Goal: Task Accomplishment & Management: Manage account settings

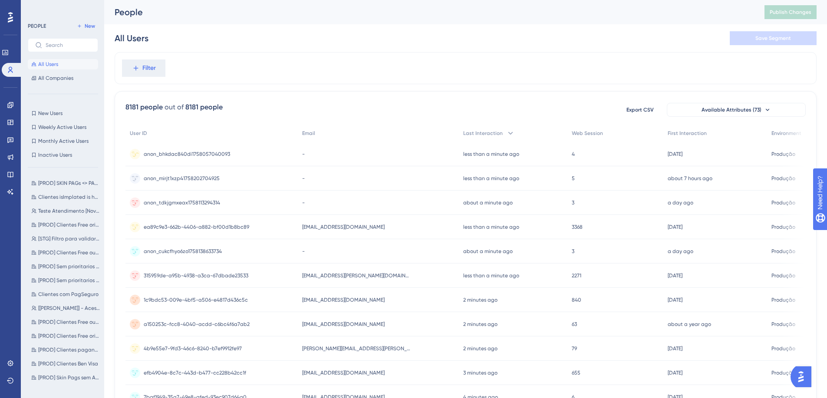
click at [197, 152] on span "anon_bhkdac840di1758057040093" at bounding box center [187, 154] width 86 height 7
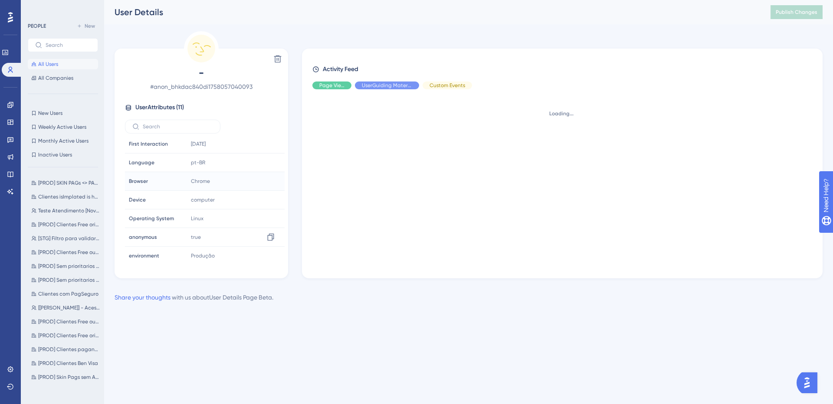
scroll to position [78, 0]
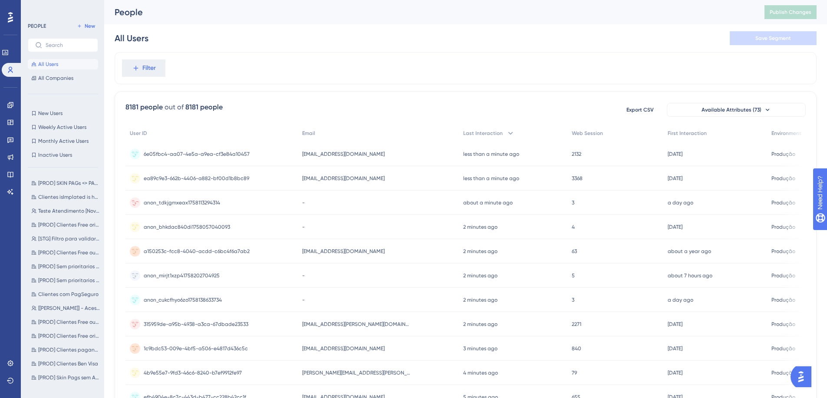
click at [179, 204] on span "anon_tdkjgmxeax1758113294314" at bounding box center [182, 202] width 76 height 7
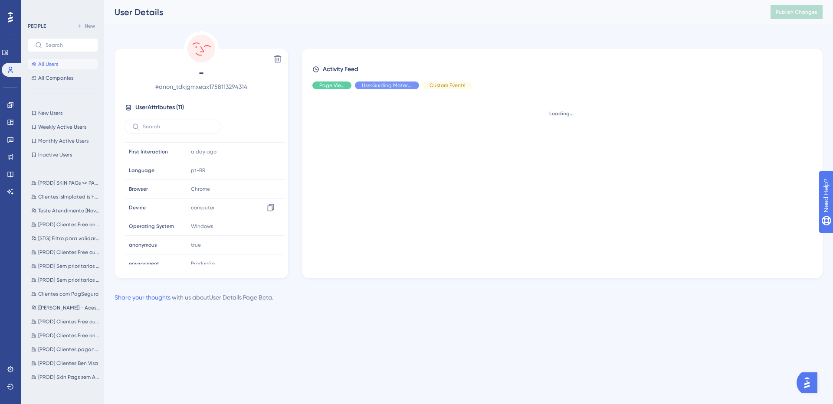
scroll to position [78, 0]
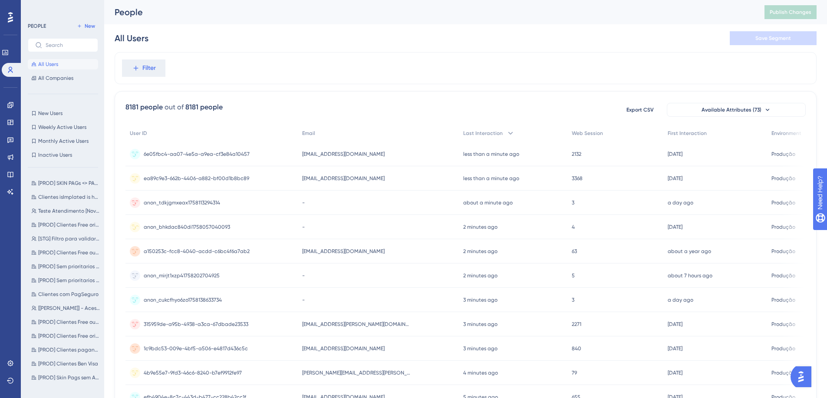
click at [196, 230] on span "anon_bhkdac840di1758057040093" at bounding box center [187, 226] width 86 height 7
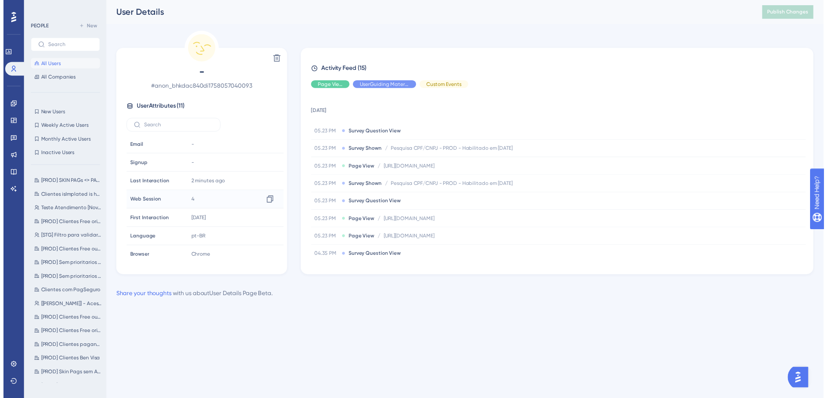
scroll to position [78, 0]
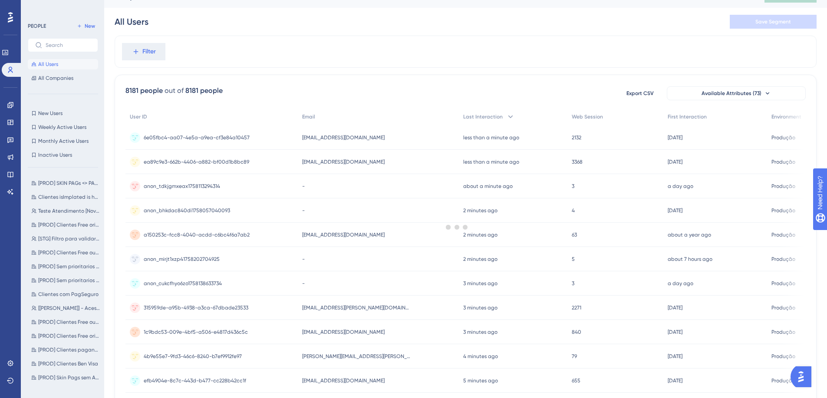
scroll to position [52, 0]
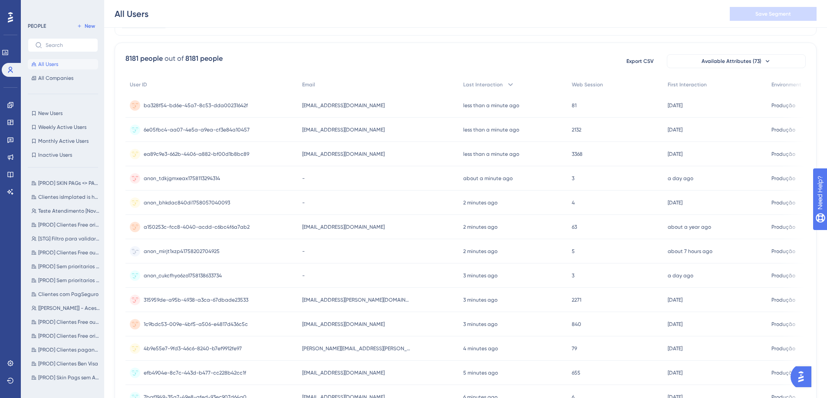
click at [187, 249] on span "anon_mirjt1xzp41758202704925" at bounding box center [182, 251] width 76 height 7
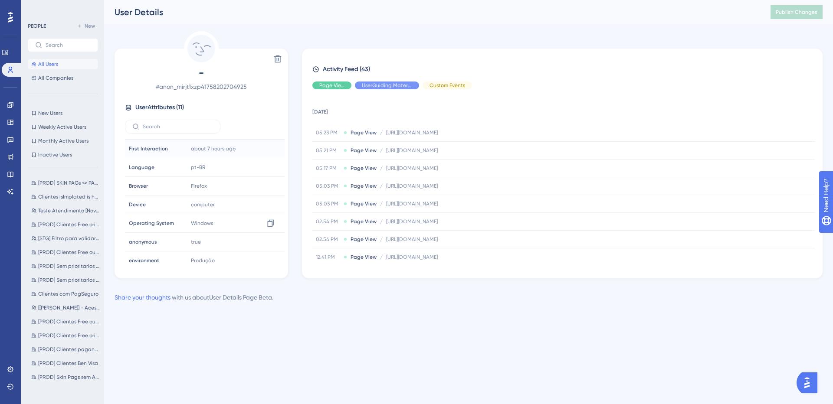
scroll to position [78, 0]
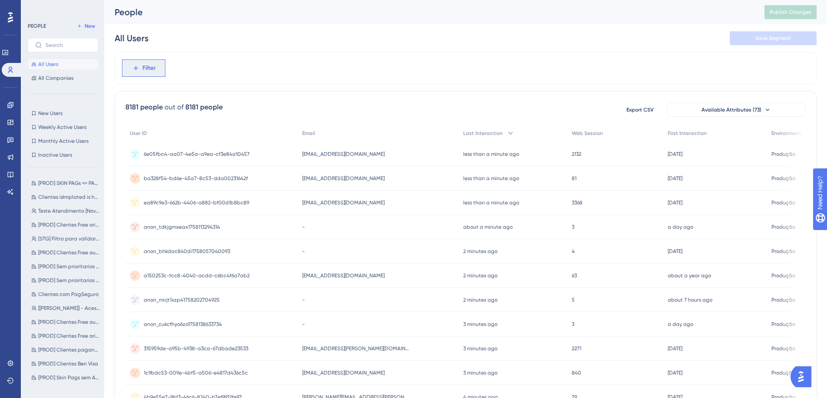
click at [142, 69] on span "Filter" at bounding box center [148, 68] width 13 height 10
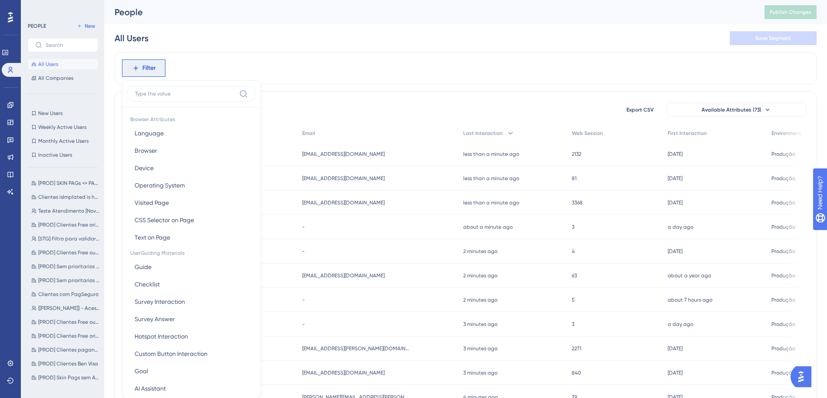
scroll to position [40, 0]
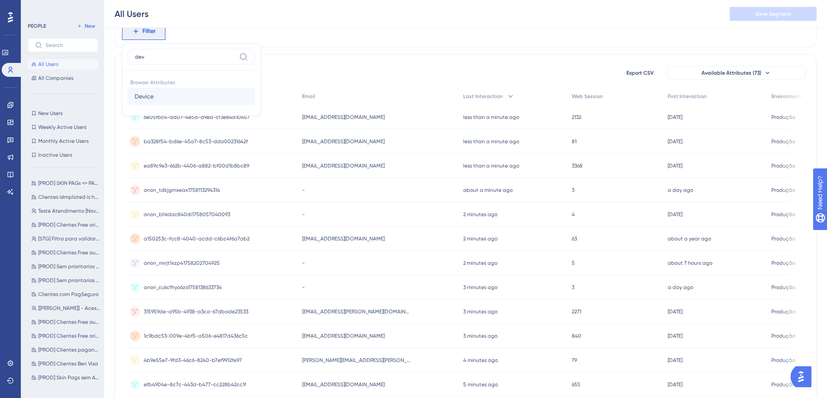
type input "dev"
click at [153, 89] on button "Device Device" at bounding box center [192, 96] width 128 height 17
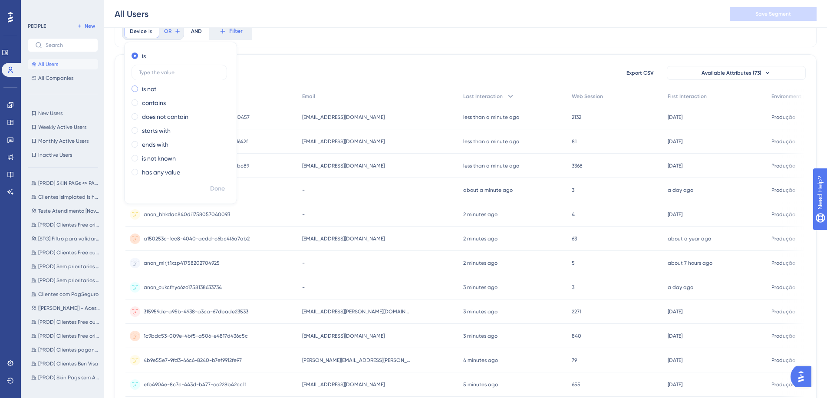
click at [154, 89] on label "is not" at bounding box center [149, 89] width 14 height 10
click at [164, 73] on div "is not" at bounding box center [178, 70] width 95 height 10
click at [143, 58] on label "is" at bounding box center [144, 56] width 4 height 10
click at [142, 54] on label "is" at bounding box center [144, 56] width 4 height 10
click at [141, 91] on div "is not" at bounding box center [178, 89] width 95 height 10
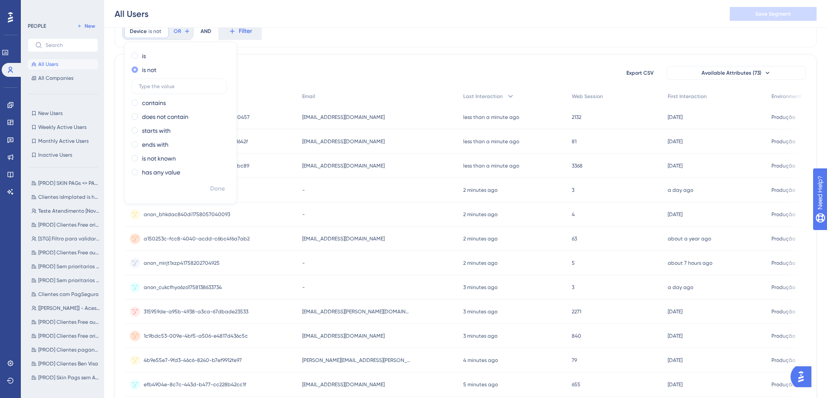
click at [162, 72] on div "is not" at bounding box center [178, 70] width 95 height 10
click at [161, 85] on input "text" at bounding box center [179, 86] width 81 height 6
type input "computer"
click at [208, 184] on button "Done" at bounding box center [217, 189] width 24 height 16
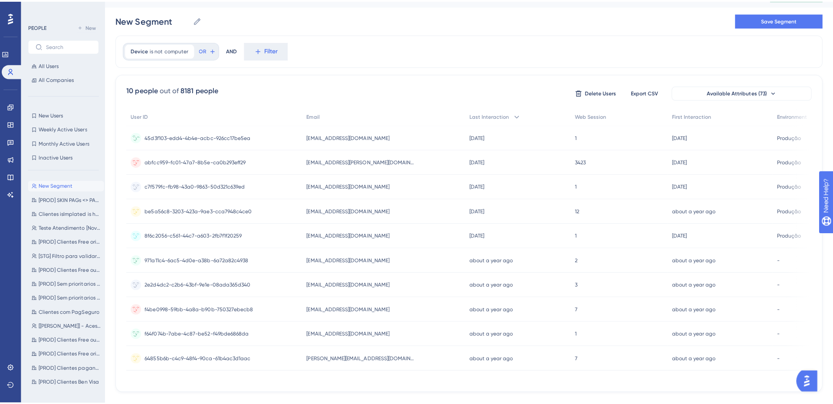
scroll to position [0, 0]
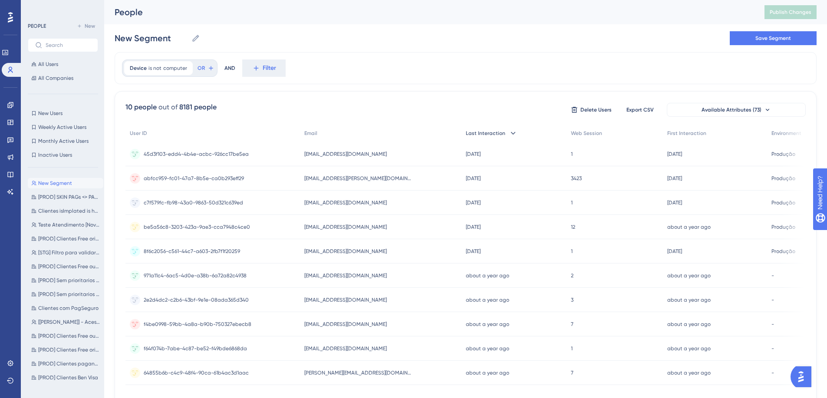
click at [493, 132] on div "Last Interaction" at bounding box center [513, 134] width 105 height 18
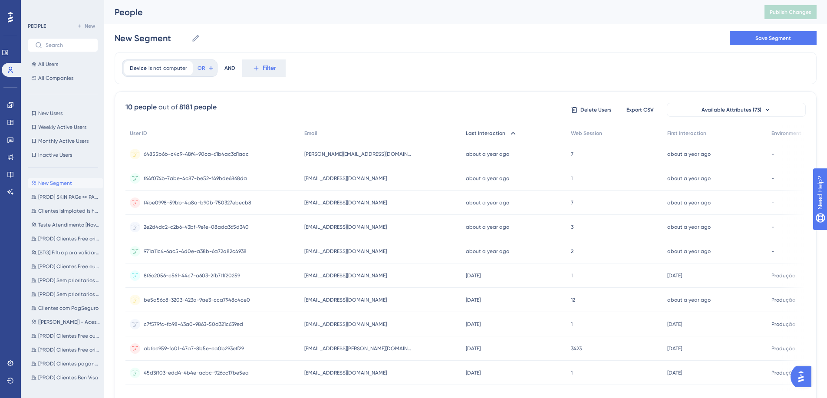
click at [508, 132] on icon at bounding box center [512, 133] width 9 height 9
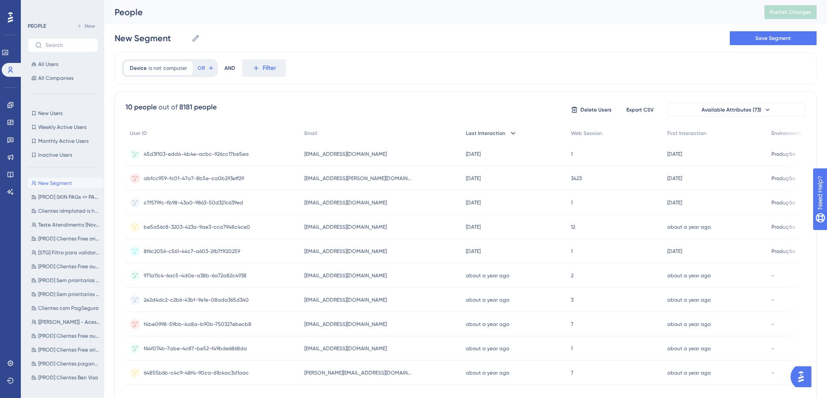
click at [190, 156] on span "45d3f103-edd4-4b4e-acbc-926cc17be5ea" at bounding box center [196, 154] width 105 height 7
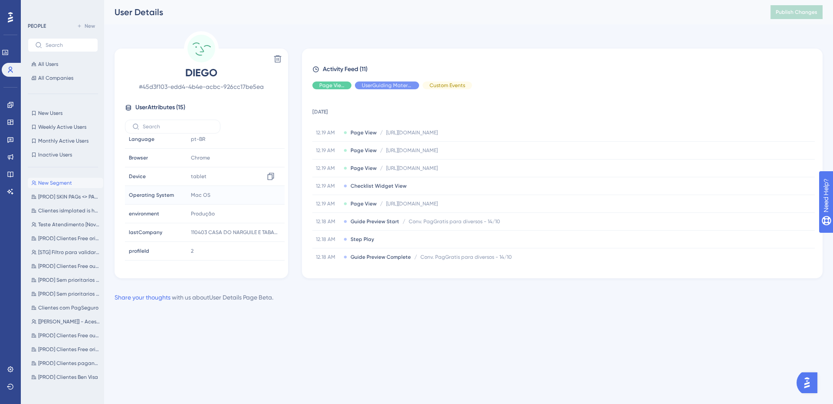
scroll to position [48, 0]
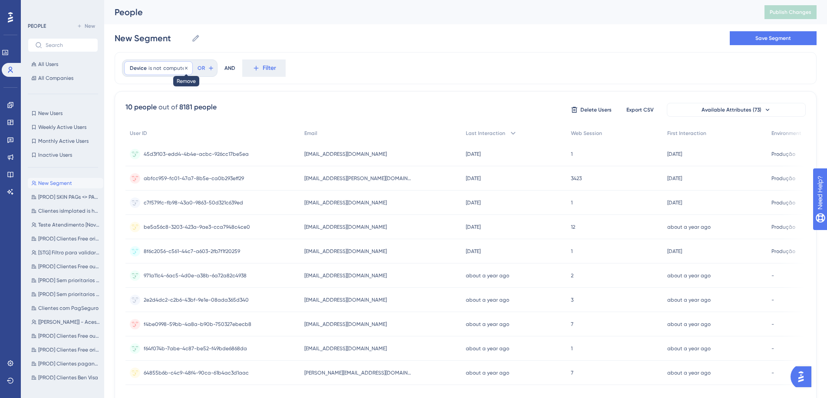
click at [184, 66] on icon at bounding box center [186, 68] width 5 height 5
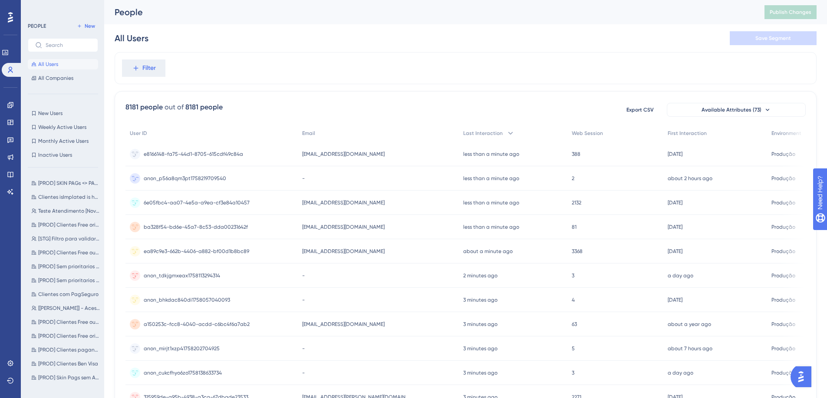
click at [208, 180] on span "anon_p56a8qm3pt1758219709540" at bounding box center [185, 178] width 82 height 7
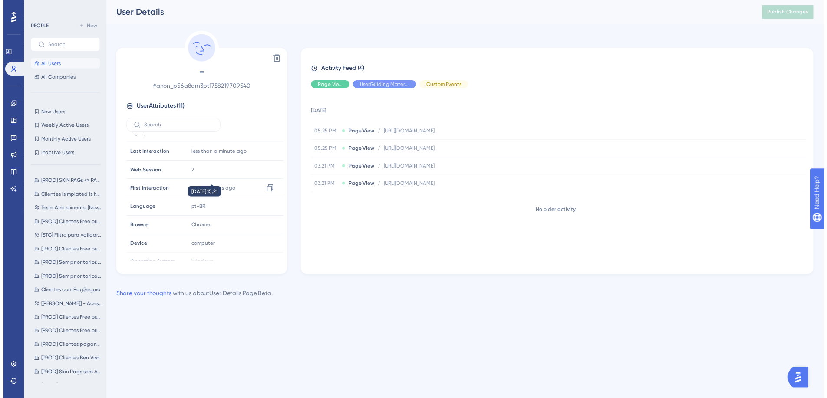
scroll to position [52, 0]
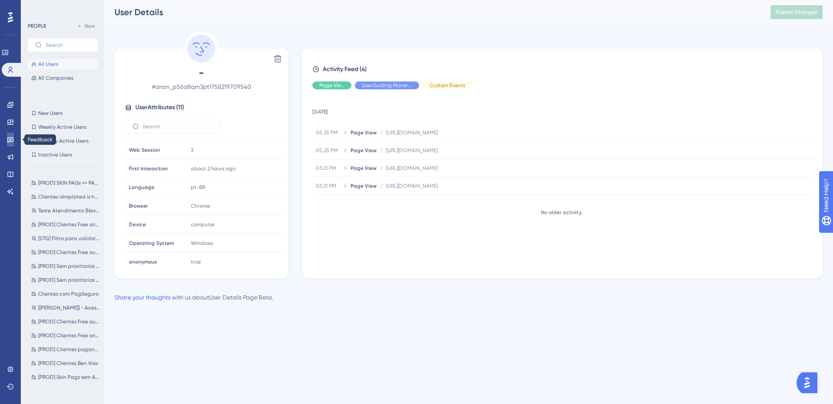
click at [14, 141] on link at bounding box center [10, 140] width 7 height 14
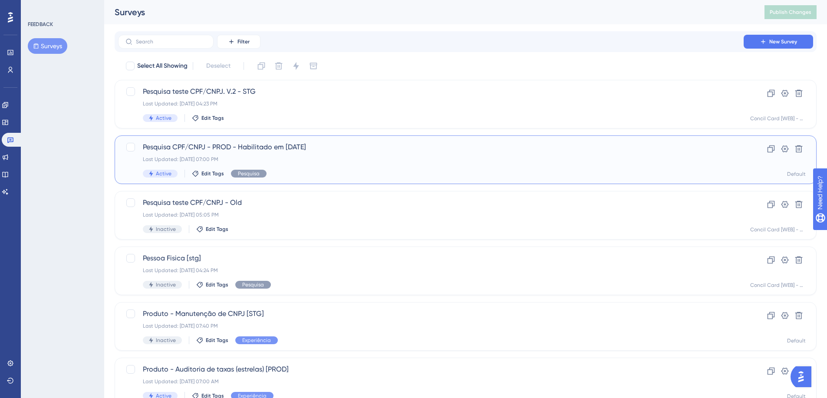
click at [356, 167] on div "Pesquisa CPF/CNPJ - PROD - Habilitado em 16/09/25 Last Updated: Sep 16 2025, 07…" at bounding box center [431, 160] width 576 height 36
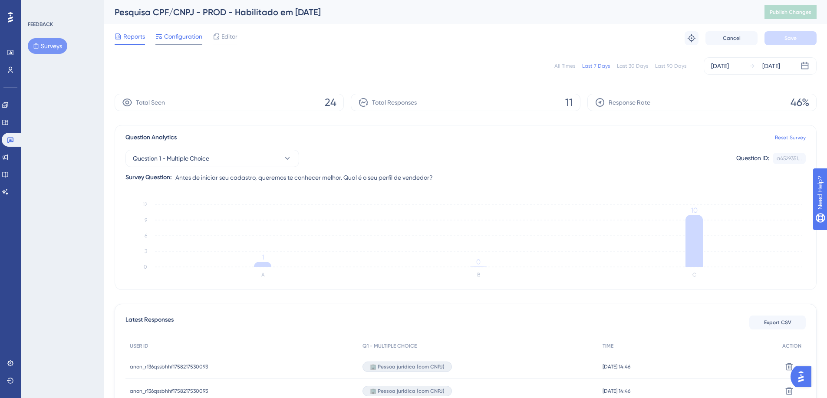
click at [171, 34] on span "Configuration" at bounding box center [183, 36] width 38 height 10
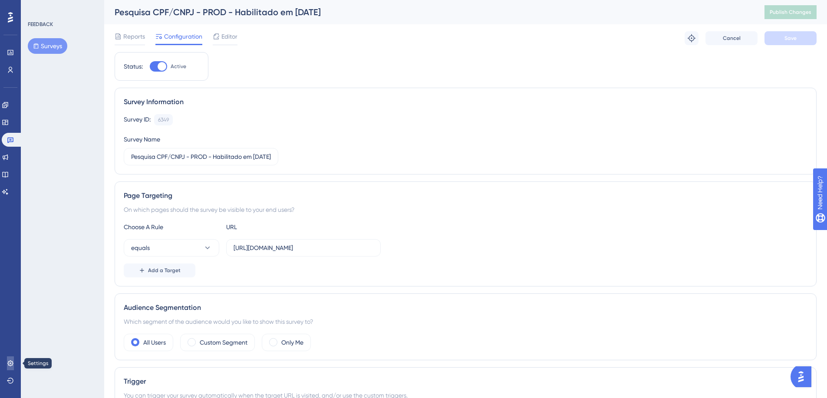
click at [12, 366] on icon at bounding box center [10, 363] width 7 height 7
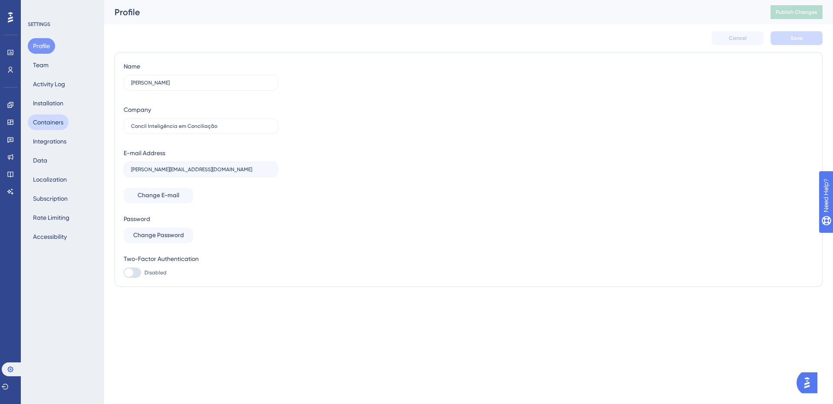
click at [52, 125] on button "Containers" at bounding box center [48, 123] width 41 height 16
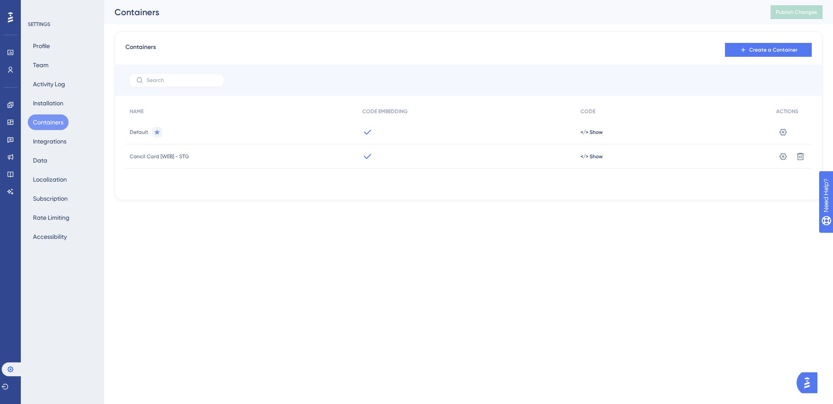
click at [144, 131] on span "Default" at bounding box center [139, 132] width 19 height 7
click at [785, 135] on icon at bounding box center [783, 131] width 7 height 7
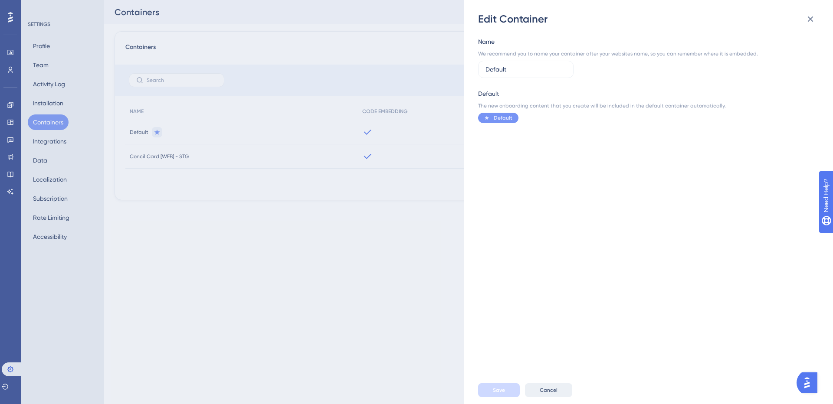
click at [546, 390] on span "Cancel" at bounding box center [549, 390] width 18 height 7
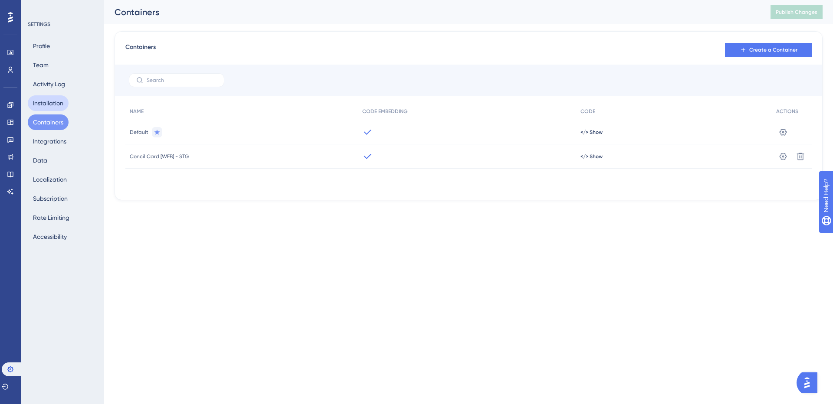
click at [58, 100] on button "Installation" at bounding box center [48, 103] width 41 height 16
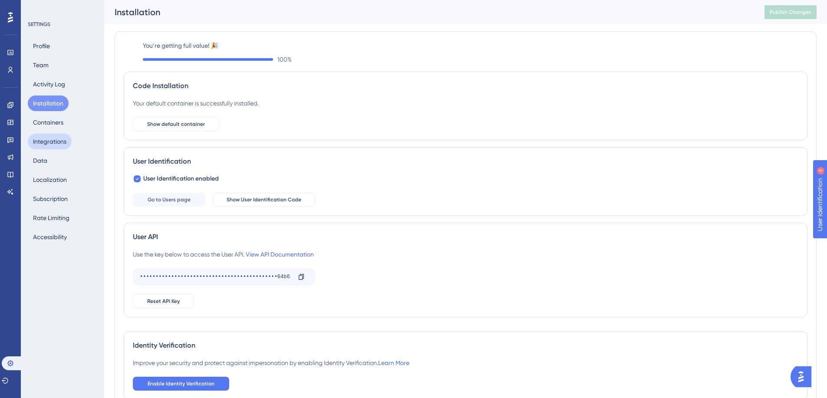
click at [51, 136] on button "Integrations" at bounding box center [50, 142] width 44 height 16
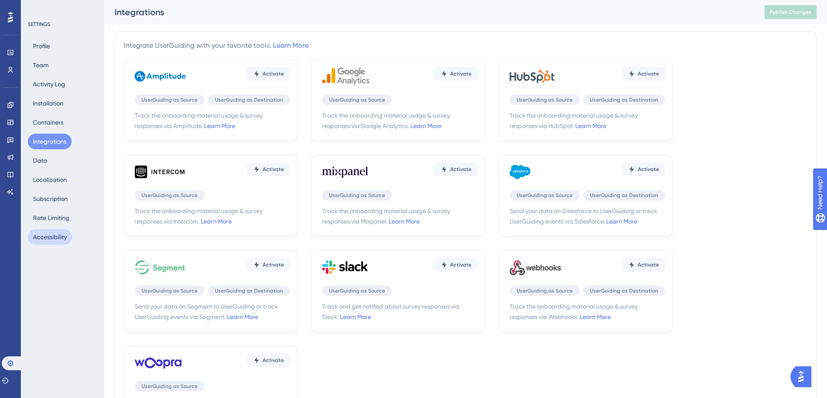
click at [49, 238] on button "Accessibility" at bounding box center [50, 237] width 44 height 16
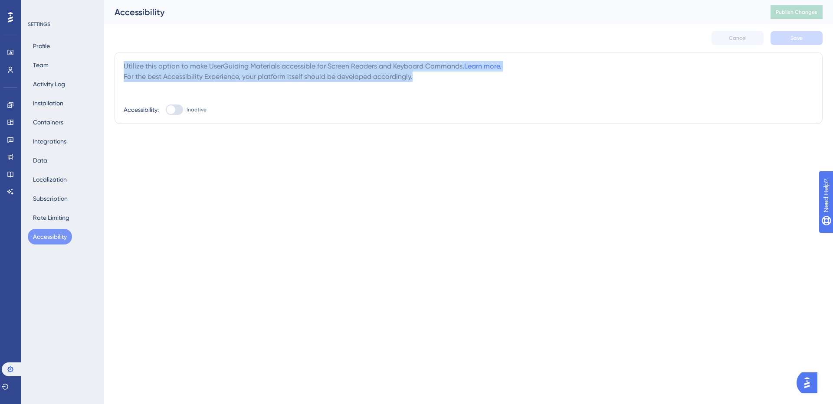
drag, startPoint x: 125, startPoint y: 62, endPoint x: 432, endPoint y: 75, distance: 307.0
click at [432, 75] on div "Utilize this option to make UserGuiding Materials accessible for Screen Readers…" at bounding box center [469, 71] width 690 height 21
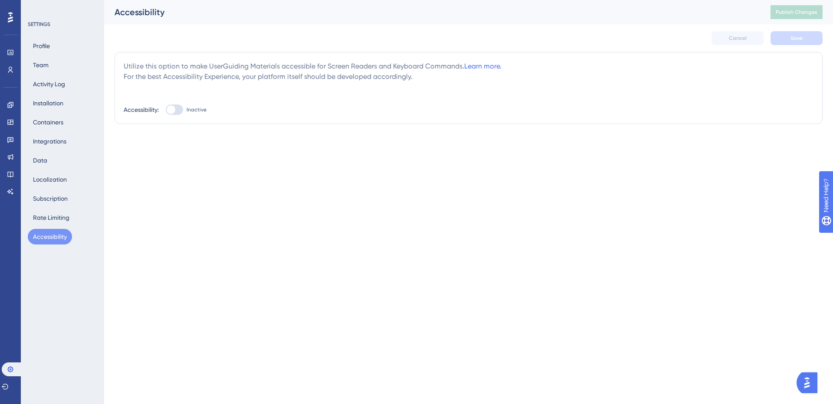
click at [537, 0] on html "Performance Users Engagement Widgets Feedback Product Updates Knowledge Base AI…" at bounding box center [416, 0] width 833 height 0
click at [62, 222] on button "Rate Limiting" at bounding box center [51, 218] width 47 height 16
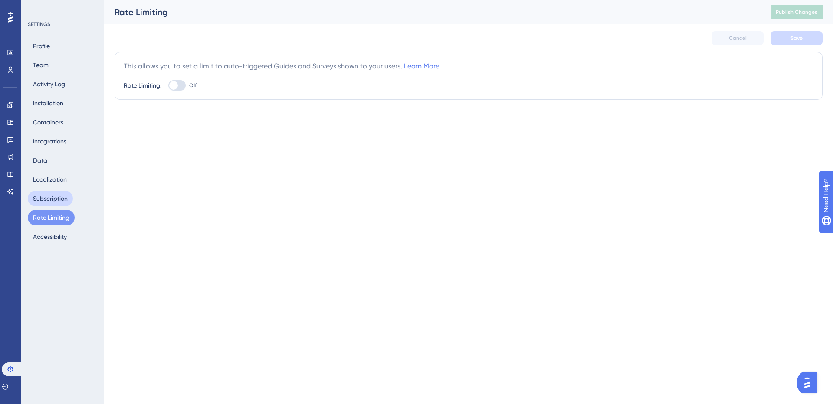
click at [55, 196] on button "Subscription" at bounding box center [50, 199] width 45 height 16
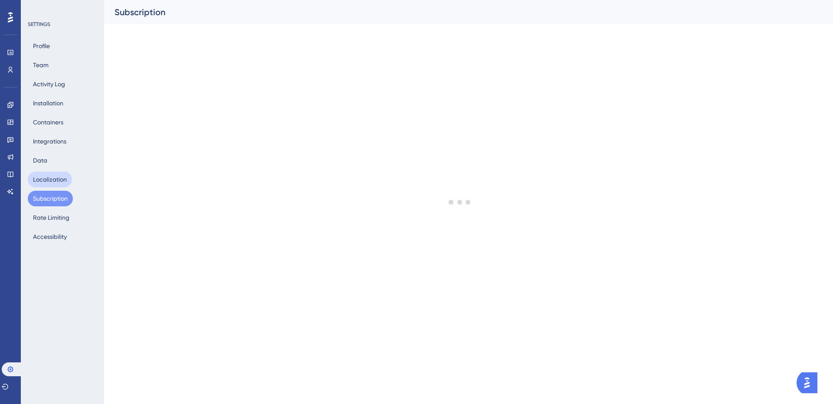
click at [62, 178] on button "Localization" at bounding box center [50, 180] width 44 height 16
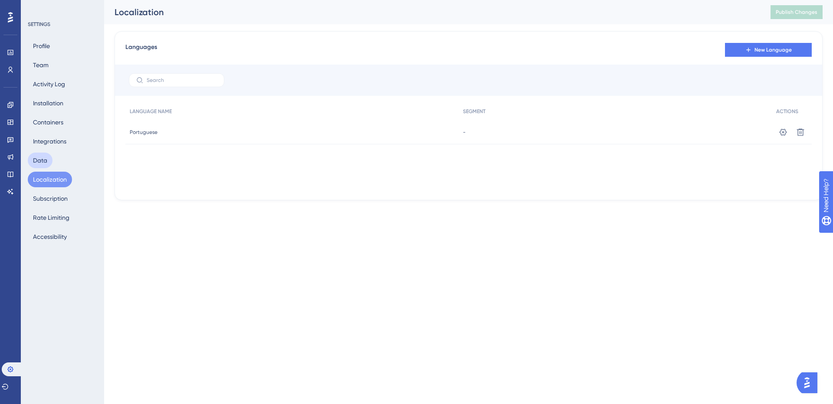
click at [47, 162] on button "Data" at bounding box center [40, 161] width 25 height 16
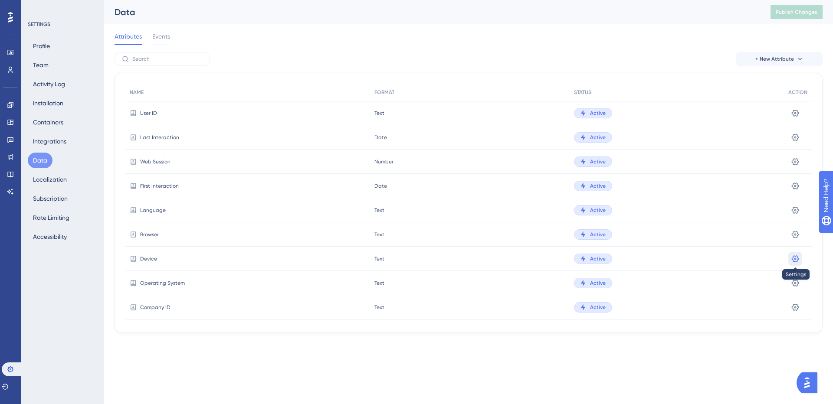
click at [791, 256] on icon at bounding box center [795, 259] width 9 height 9
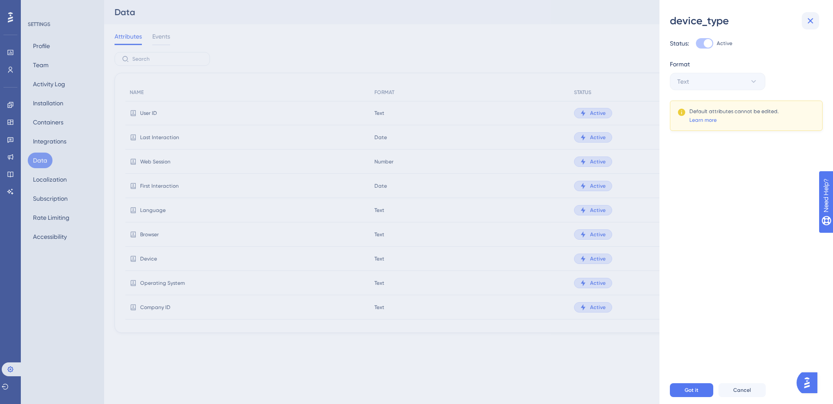
click at [816, 17] on button at bounding box center [810, 20] width 17 height 17
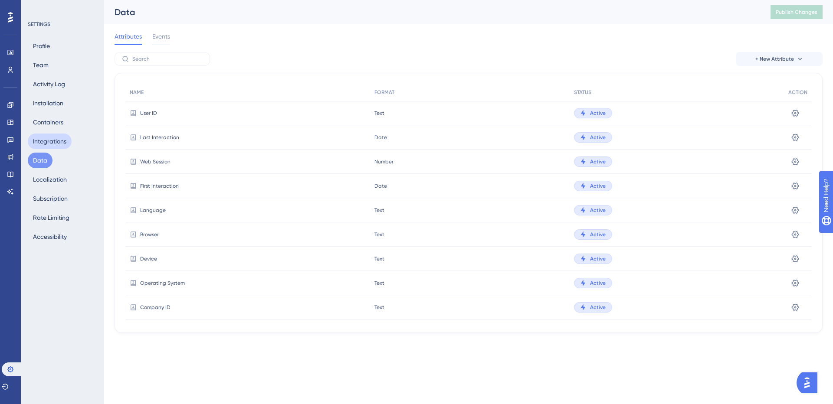
click at [40, 141] on button "Integrations" at bounding box center [50, 142] width 44 height 16
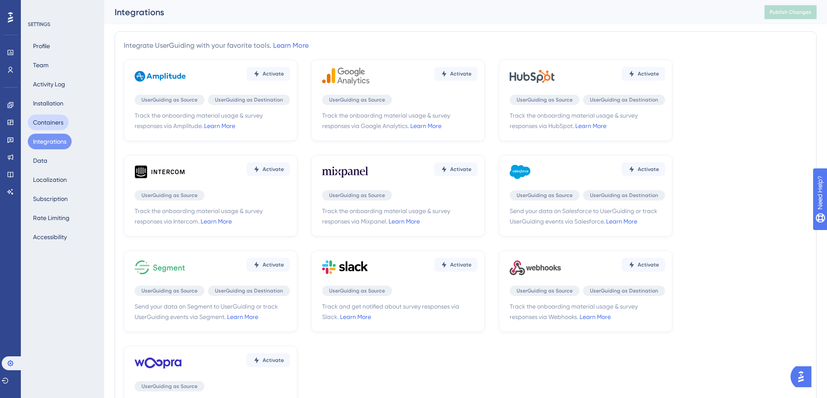
click at [49, 119] on button "Containers" at bounding box center [48, 123] width 41 height 16
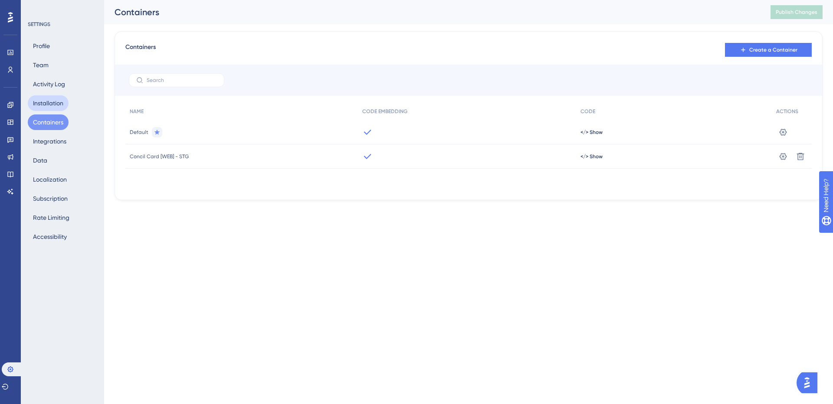
click at [63, 107] on button "Installation" at bounding box center [48, 103] width 41 height 16
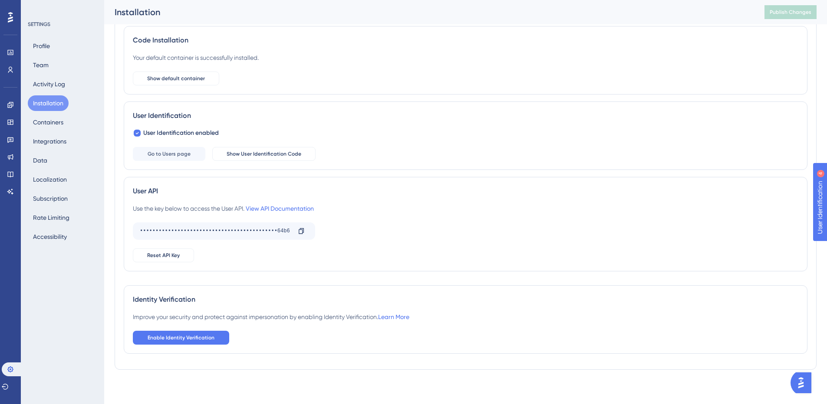
scroll to position [53, 0]
click at [47, 79] on button "Activity Log" at bounding box center [49, 84] width 43 height 16
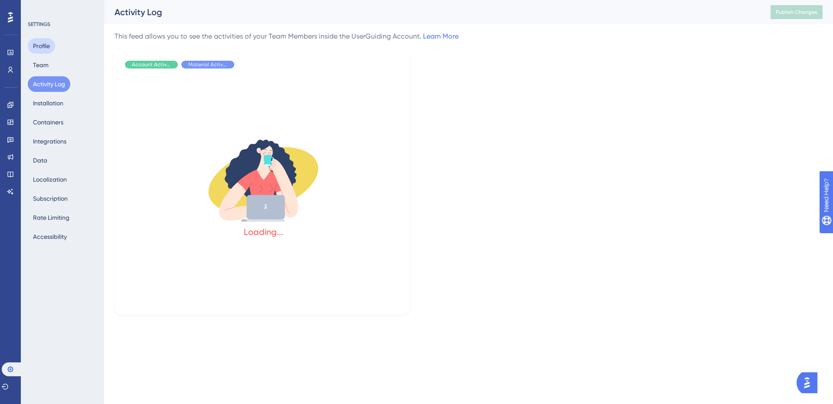
click at [42, 50] on button "Profile" at bounding box center [41, 46] width 27 height 16
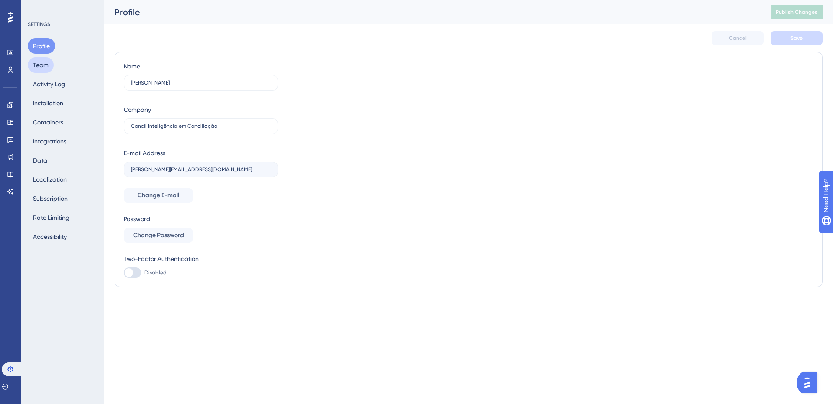
click at [43, 68] on button "Team" at bounding box center [41, 65] width 26 height 16
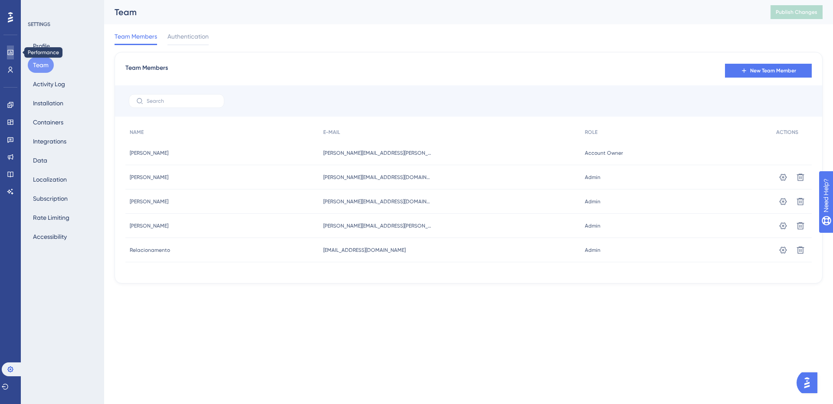
click at [10, 52] on icon at bounding box center [10, 52] width 7 height 7
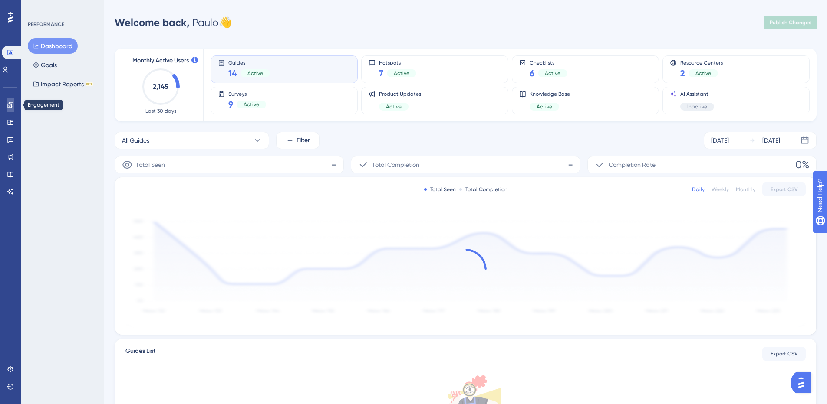
click at [14, 105] on link at bounding box center [10, 105] width 7 height 14
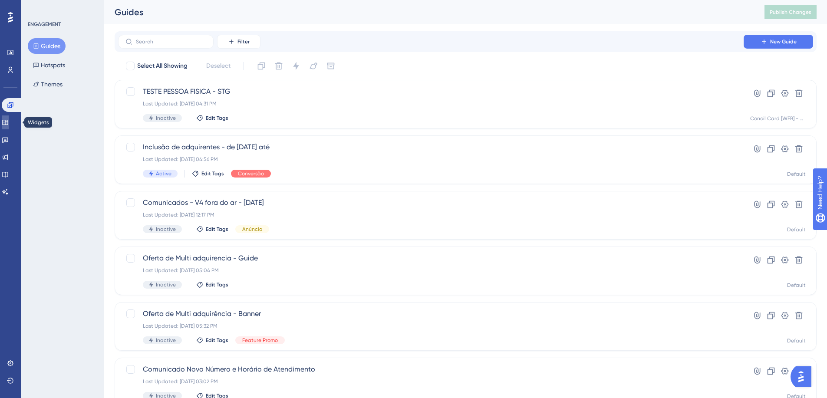
click at [9, 124] on icon at bounding box center [5, 122] width 7 height 7
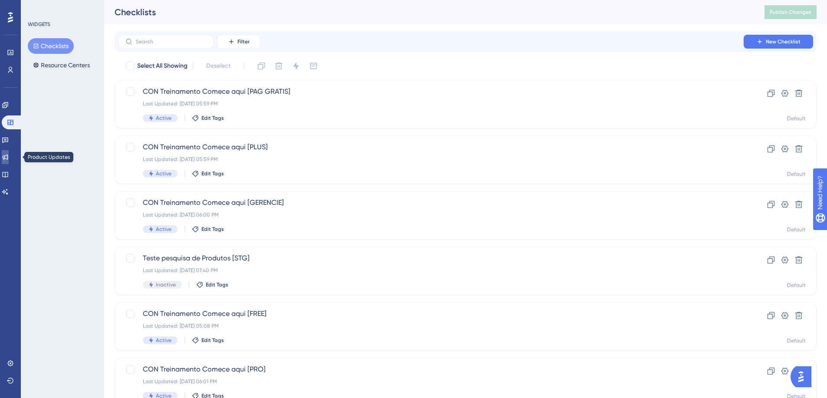
click at [9, 152] on link at bounding box center [5, 157] width 7 height 14
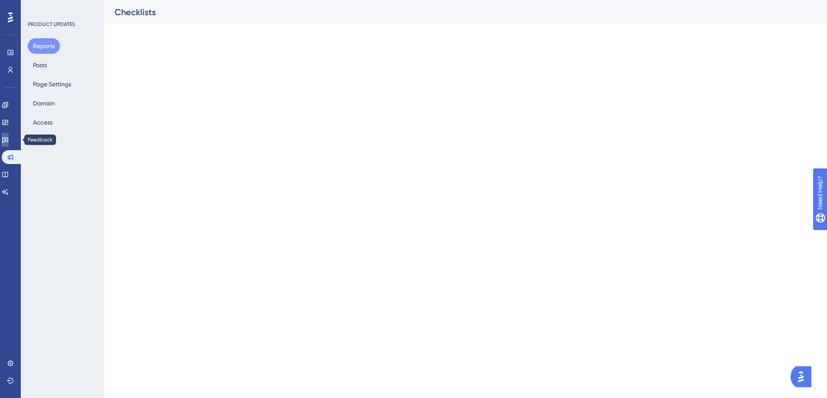
click at [9, 144] on link at bounding box center [5, 140] width 7 height 14
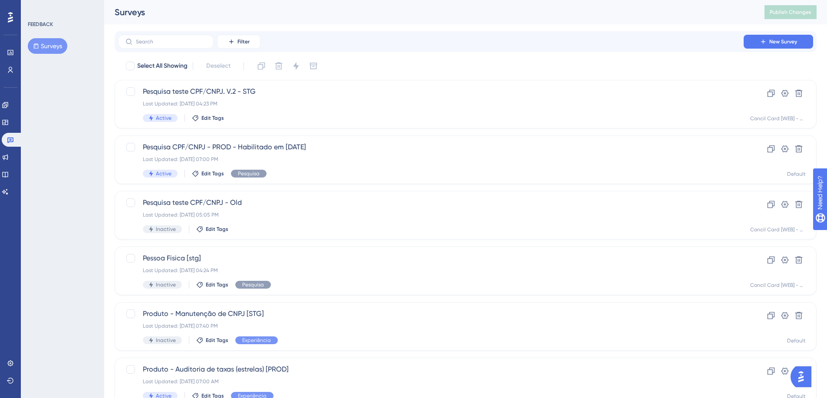
click at [58, 50] on button "Surveys" at bounding box center [47, 46] width 39 height 16
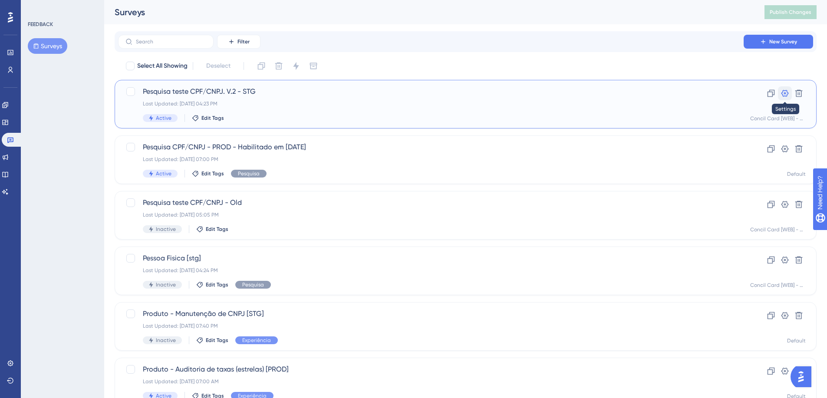
click at [783, 92] on icon at bounding box center [784, 93] width 9 height 9
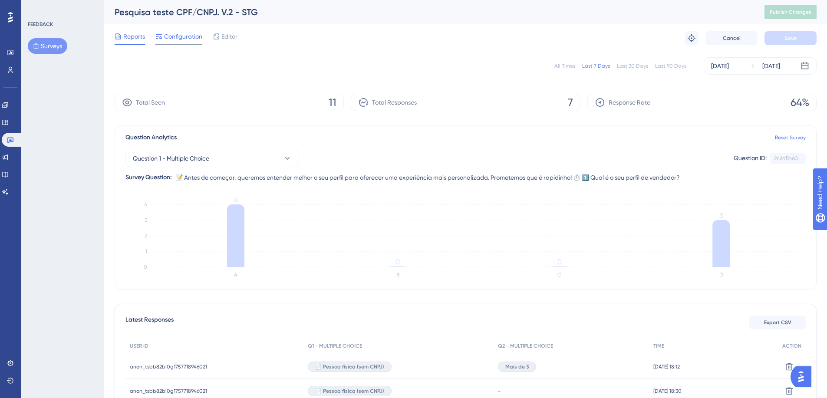
click at [177, 43] on div "Configuration" at bounding box center [178, 38] width 47 height 14
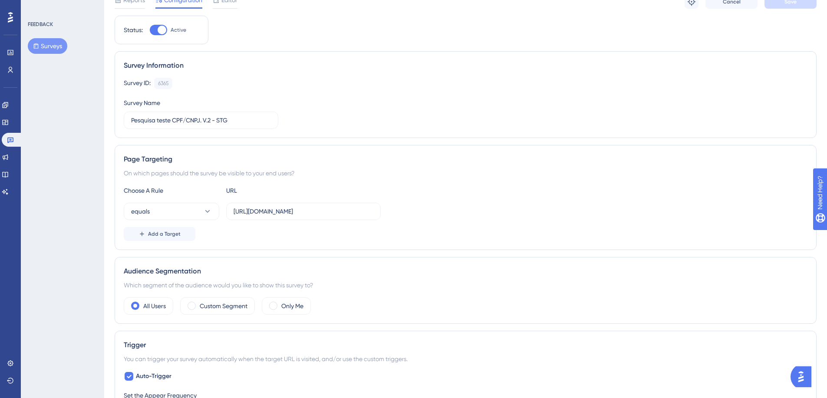
scroll to position [52, 0]
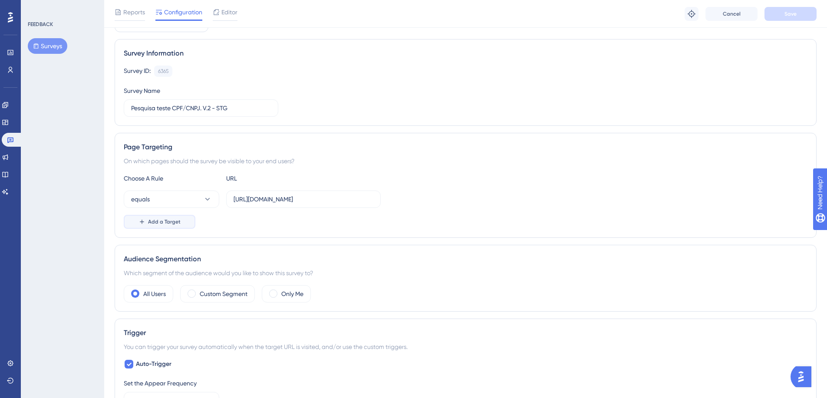
click at [186, 223] on button "Add a Target" at bounding box center [160, 222] width 72 height 14
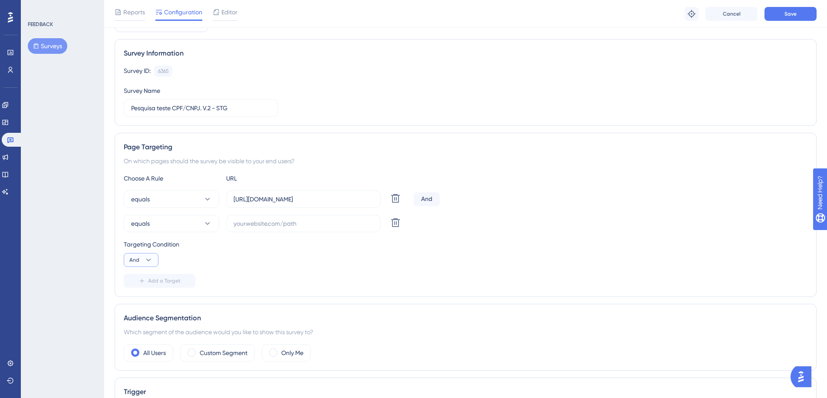
click at [144, 264] on icon at bounding box center [148, 260] width 9 height 9
click at [321, 275] on div "Add a Target" at bounding box center [465, 281] width 683 height 14
click at [203, 222] on icon at bounding box center [207, 223] width 9 height 9
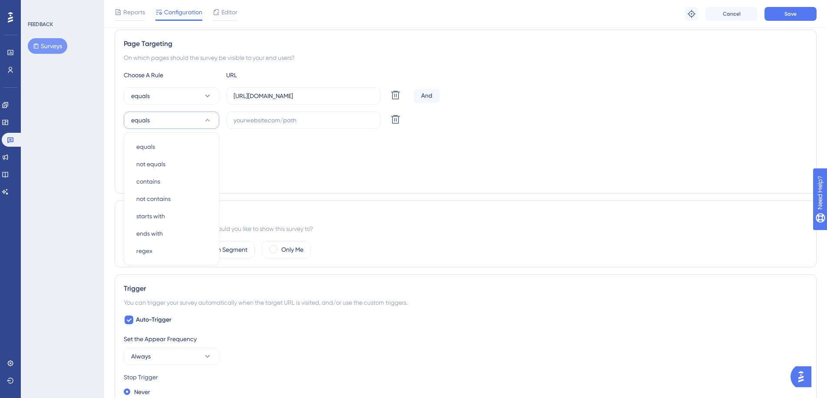
click at [372, 165] on div "Choose A Rule URL equals https://www.conciliart.com/criar-conta Delete And equa…" at bounding box center [465, 127] width 683 height 115
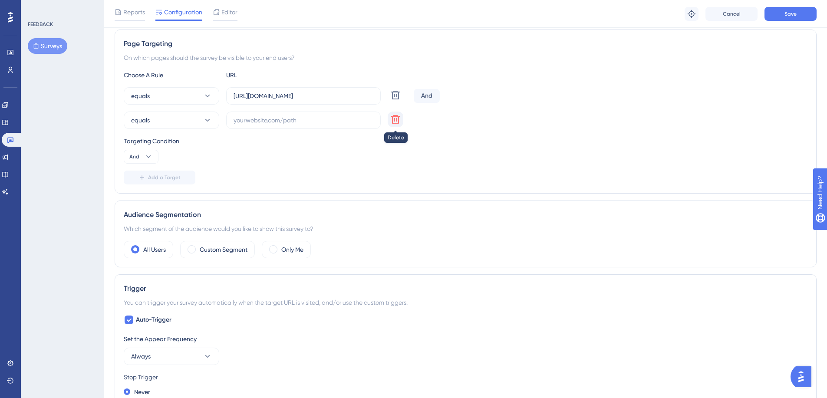
click at [400, 118] on button at bounding box center [395, 120] width 16 height 16
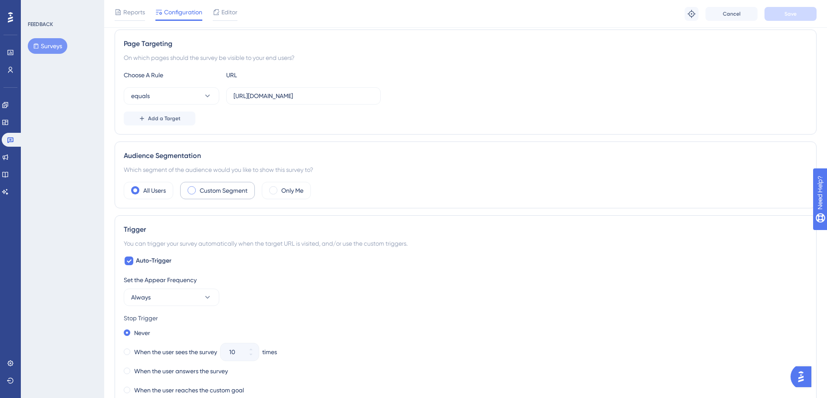
click at [220, 190] on label "Custom Segment" at bounding box center [224, 190] width 48 height 10
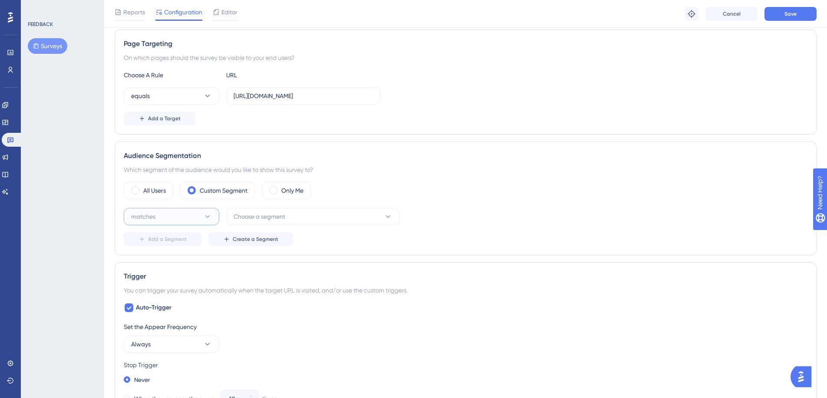
click at [186, 213] on button "matches" at bounding box center [171, 216] width 95 height 17
click at [166, 235] on div "matches matches" at bounding box center [171, 242] width 70 height 17
click at [301, 213] on button "Choose a segment" at bounding box center [313, 216] width 174 height 17
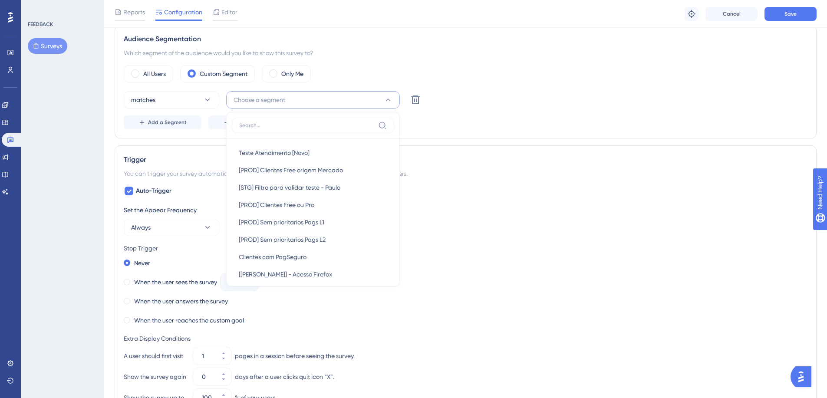
scroll to position [0, 0]
click at [511, 151] on div "Trigger You can trigger your survey automatically when the target URL is visite…" at bounding box center [466, 310] width 702 height 331
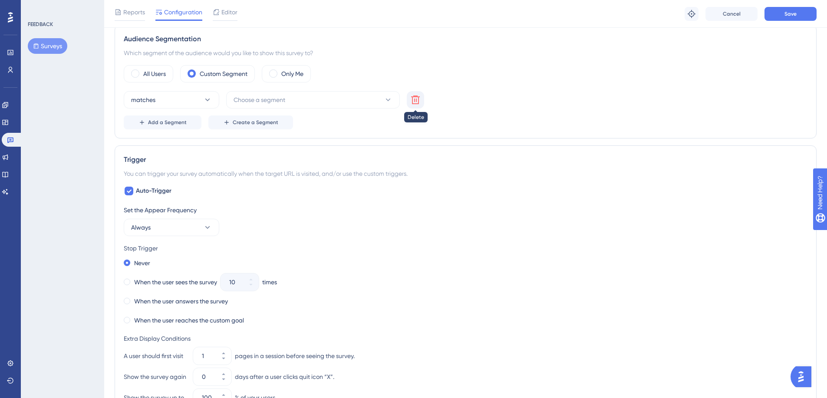
click at [418, 100] on icon at bounding box center [415, 99] width 9 height 9
click at [127, 73] on div "All Users" at bounding box center [148, 73] width 49 height 17
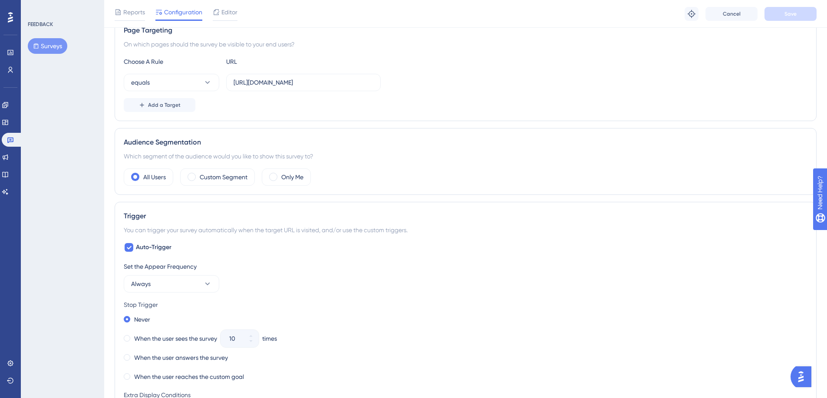
scroll to position [116, 0]
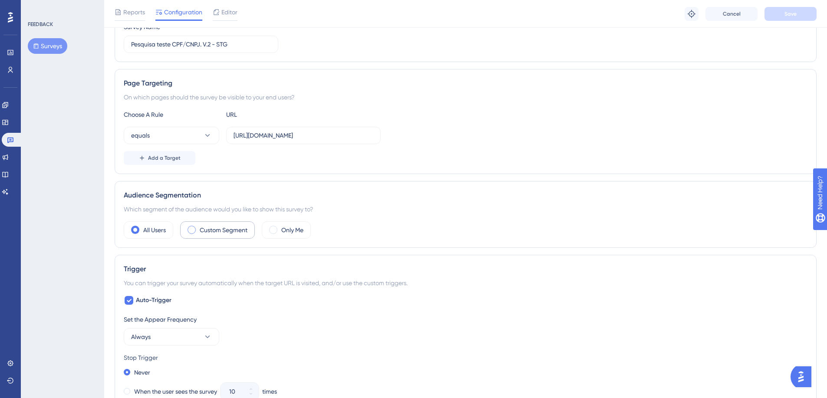
click at [201, 236] on div "Custom Segment" at bounding box center [217, 229] width 75 height 17
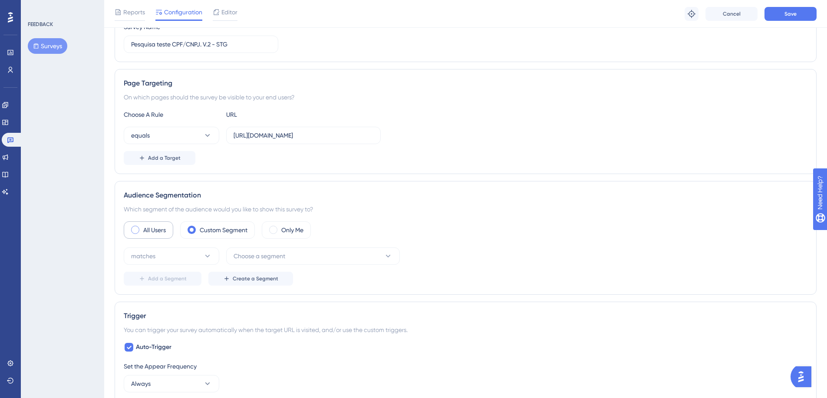
click at [147, 230] on label "All Users" at bounding box center [154, 230] width 23 height 10
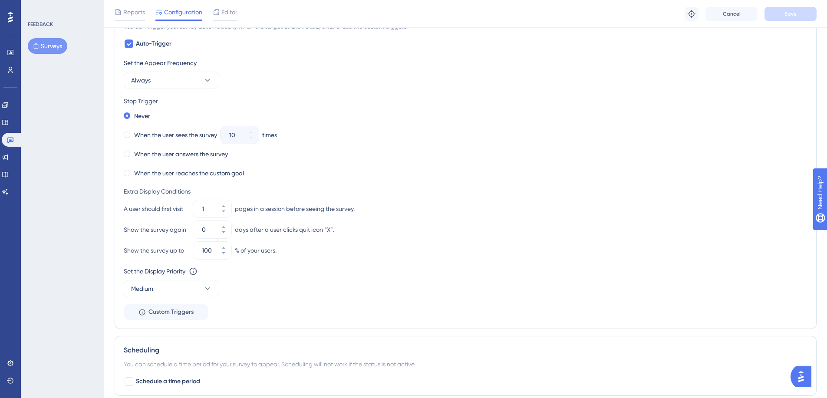
scroll to position [480, 0]
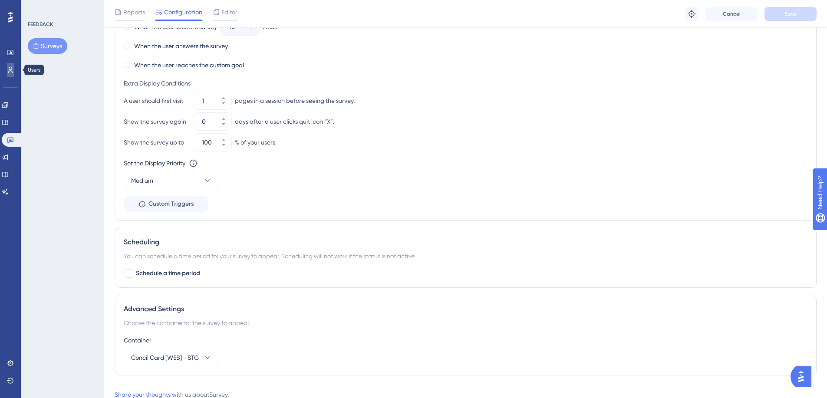
click at [9, 70] on icon at bounding box center [10, 69] width 7 height 7
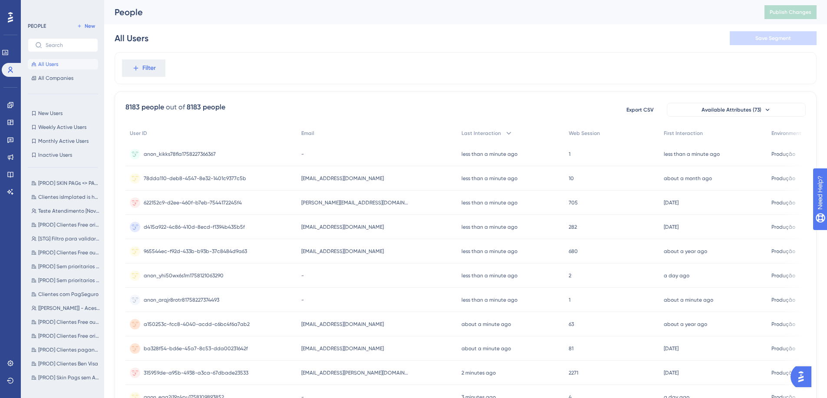
click at [63, 119] on div "New Users New Users Weekly Active Users Weekly Active Users Monthly Active User…" at bounding box center [63, 134] width 70 height 52
click at [61, 117] on button "New Users New Users" at bounding box center [63, 113] width 70 height 10
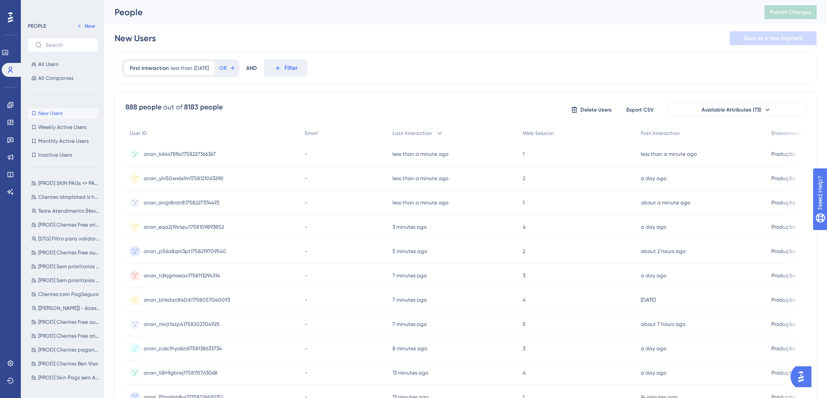
click at [197, 157] on div "anon_kikks78fla1758227366367 anon_kikks78fla1758227366367" at bounding box center [180, 154] width 72 height 24
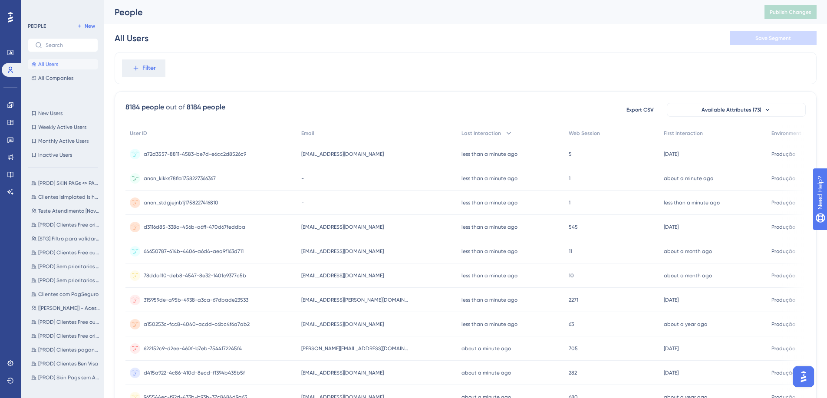
click at [179, 180] on span "anon_kikks78fla1758227366367" at bounding box center [180, 178] width 72 height 7
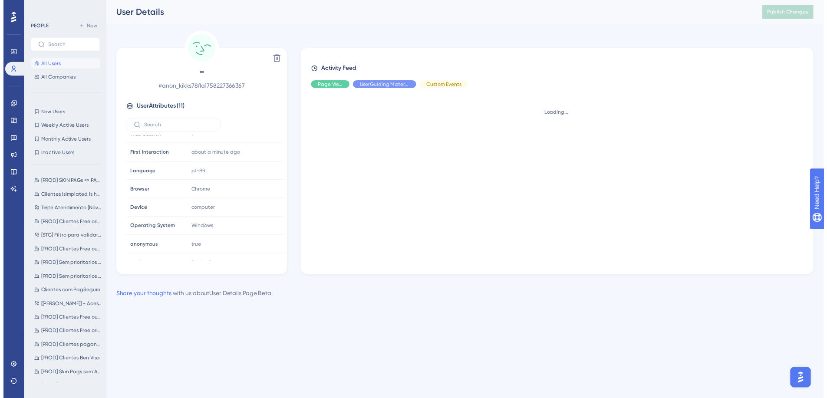
scroll to position [78, 0]
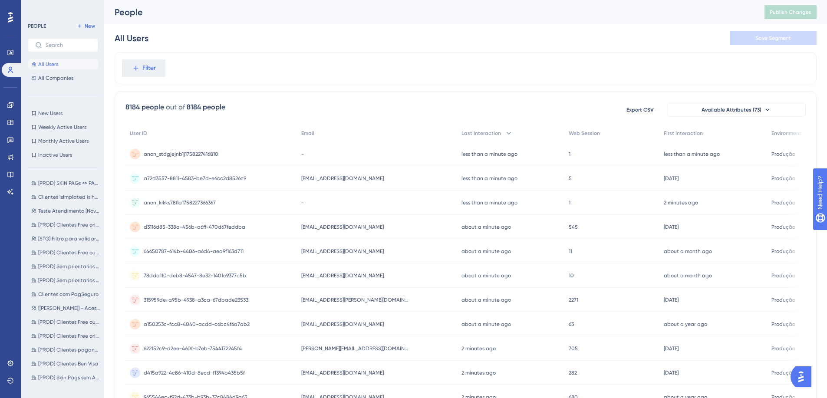
click at [190, 155] on span "anon_stdgjejnb1j1758227416810" at bounding box center [181, 154] width 75 height 7
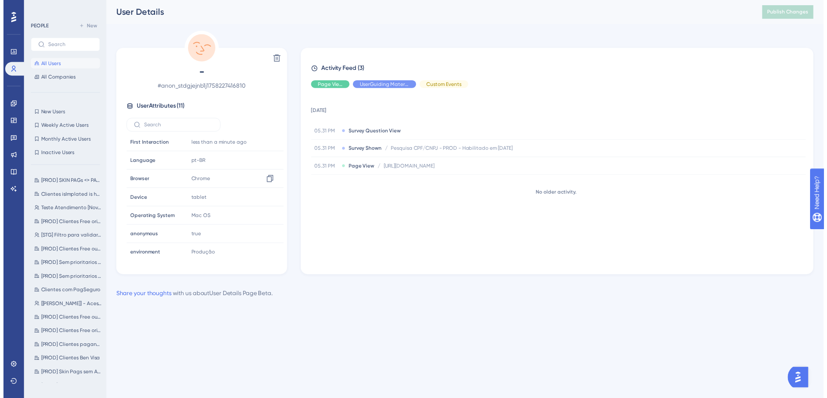
scroll to position [78, 0]
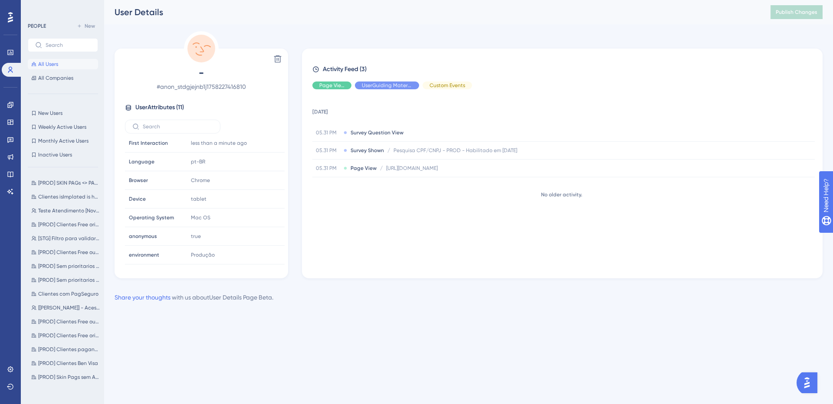
click at [243, 85] on span "# anon_stdgjejnb1j1758227416810" at bounding box center [201, 87] width 153 height 10
copy span "anon_stdgjejnb1j1758227416810"
click at [10, 122] on icon at bounding box center [10, 122] width 6 height 5
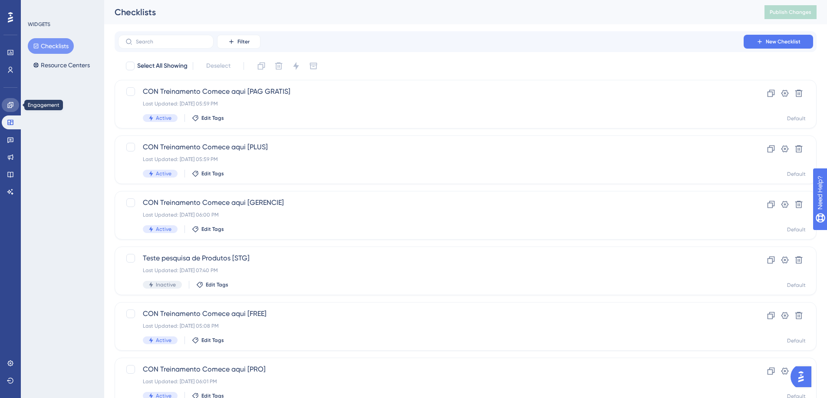
click at [12, 105] on icon at bounding box center [10, 105] width 7 height 7
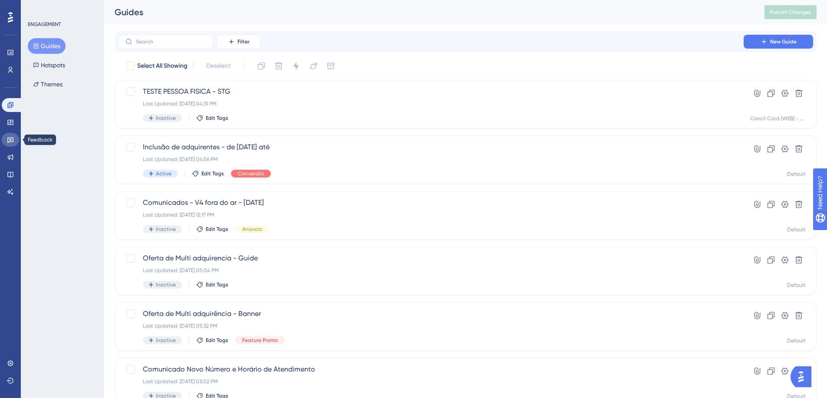
click at [10, 145] on link at bounding box center [10, 140] width 17 height 14
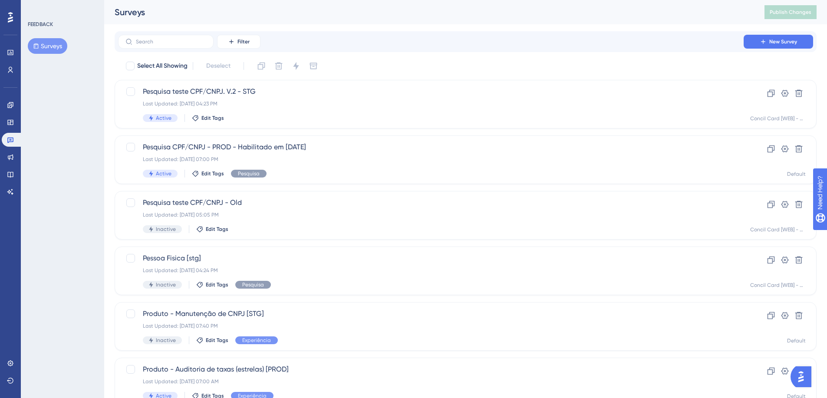
click at [57, 48] on button "Surveys" at bounding box center [47, 46] width 39 height 16
click at [318, 161] on div "Last Updated: [DATE] 07:00 PM" at bounding box center [431, 159] width 576 height 7
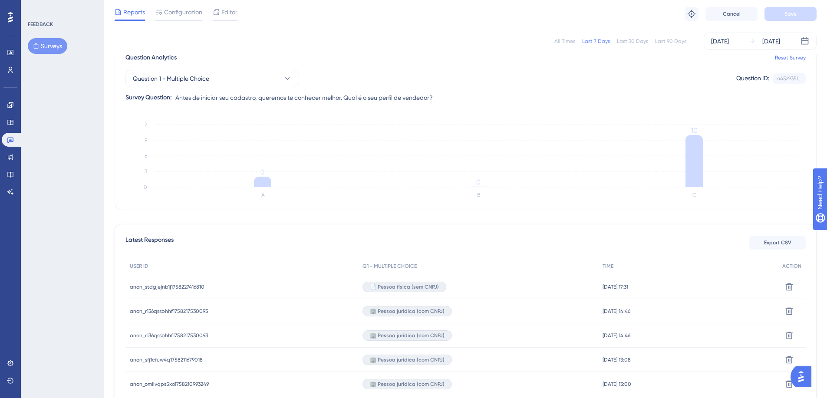
scroll to position [51, 0]
